Goal: Go to known website: Access a specific website the user already knows

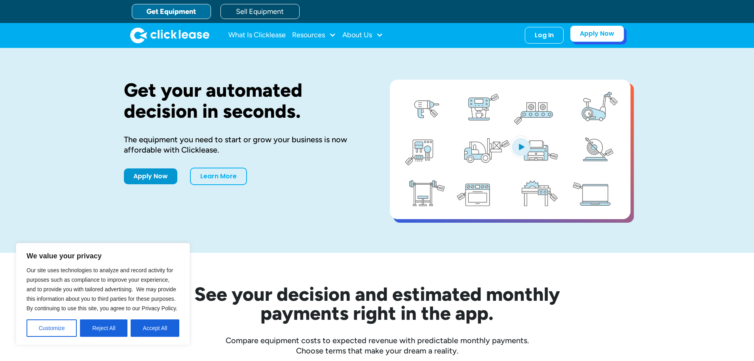
click at [603, 30] on link "Apply Now" at bounding box center [597, 33] width 54 height 17
click at [537, 35] on div "Log In" at bounding box center [544, 34] width 19 height 8
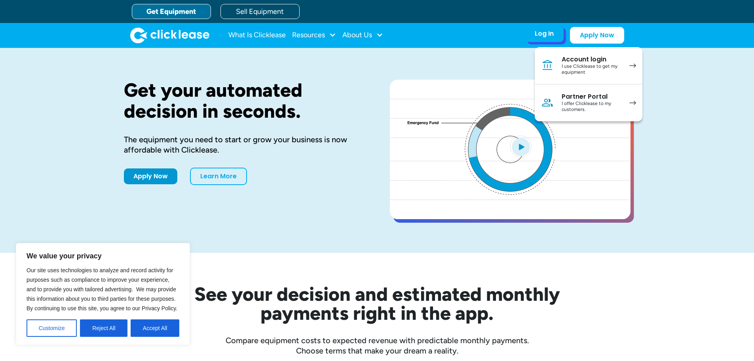
click at [582, 104] on div "I offer Clicklease to my customers." at bounding box center [592, 107] width 60 height 12
